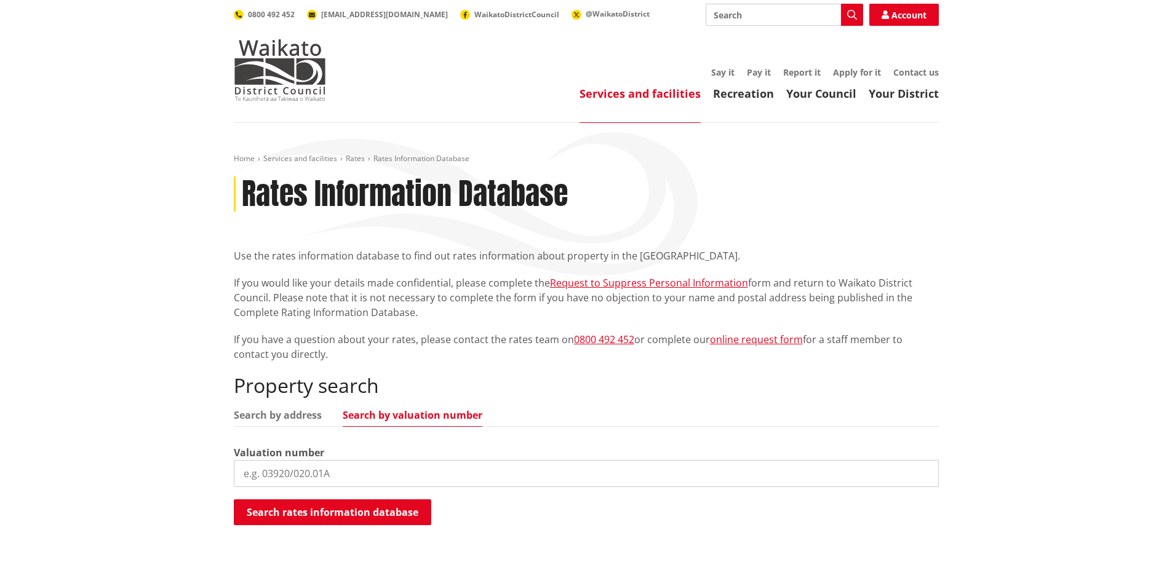
click at [255, 473] on input "search" at bounding box center [586, 473] width 705 height 27
click at [321, 512] on button "Search rates information database" at bounding box center [332, 512] width 197 height 26
click at [291, 472] on input "1001629" at bounding box center [586, 473] width 705 height 27
type input "1"
type input "04322/479.00"
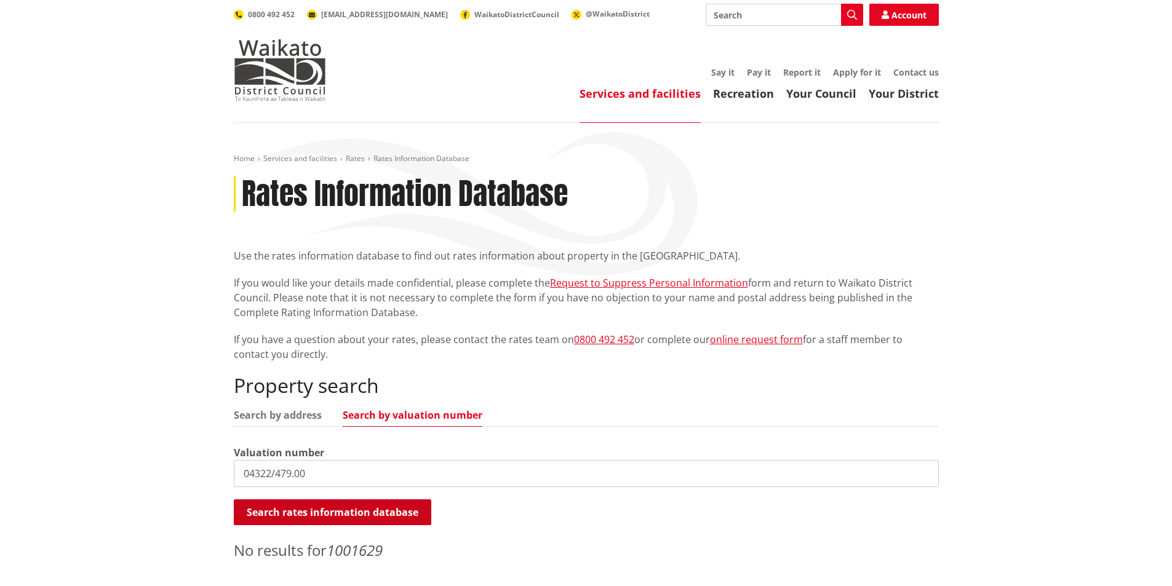
click at [343, 512] on button "Search rates information database" at bounding box center [332, 512] width 197 height 26
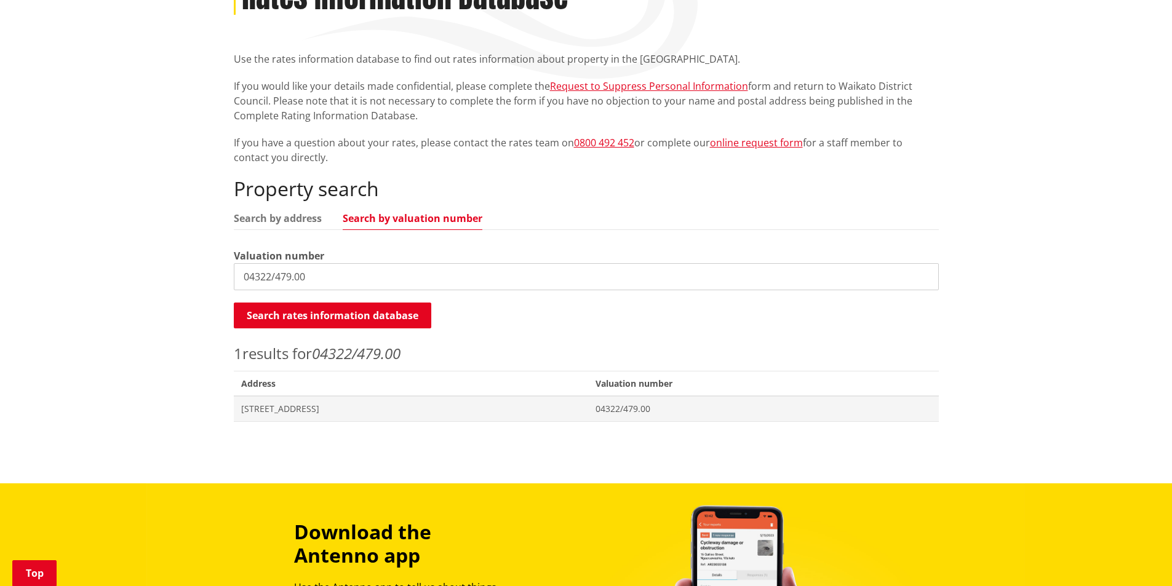
scroll to position [213, 0]
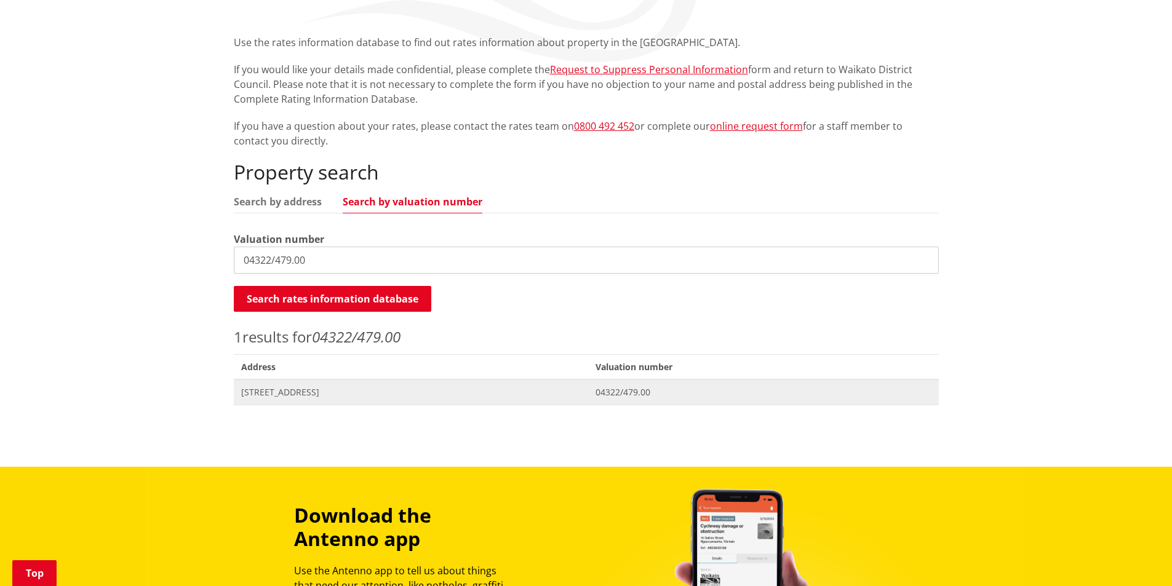
click at [333, 393] on span "[STREET_ADDRESS]" at bounding box center [411, 392] width 340 height 12
